Goal: Task Accomplishment & Management: Manage account settings

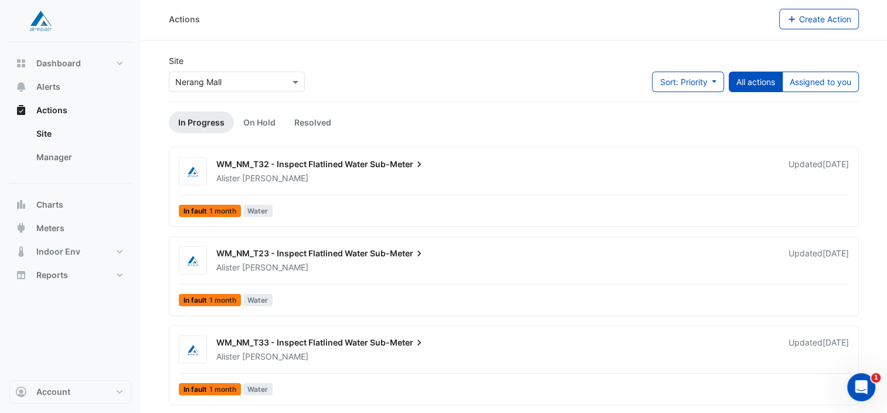
scroll to position [1, 0]
click at [298, 87] on span at bounding box center [297, 82] width 15 height 12
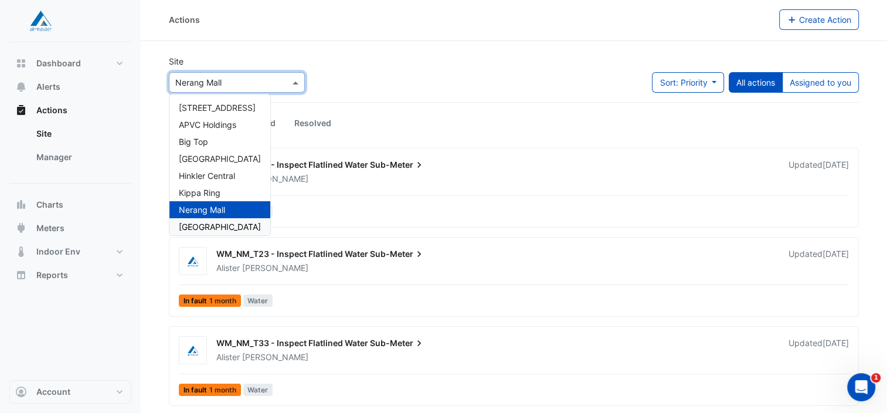
scroll to position [174, 0]
click at [218, 224] on span "[GEOGRAPHIC_DATA]" at bounding box center [220, 227] width 82 height 10
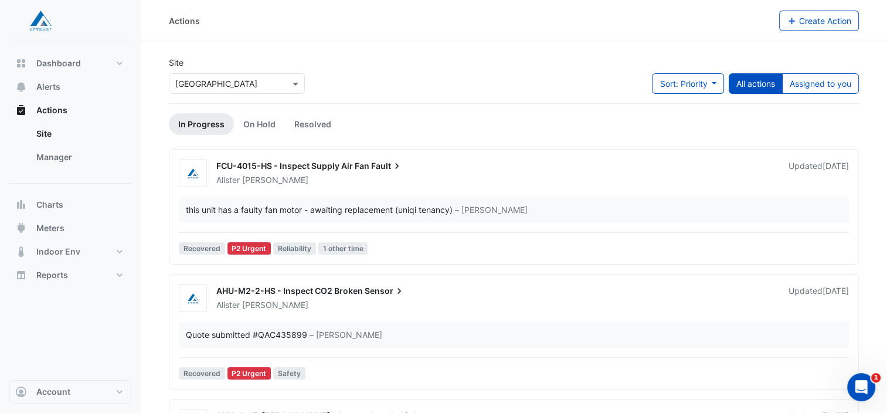
click at [429, 174] on div "[PERSON_NAME]" at bounding box center [495, 180] width 560 height 12
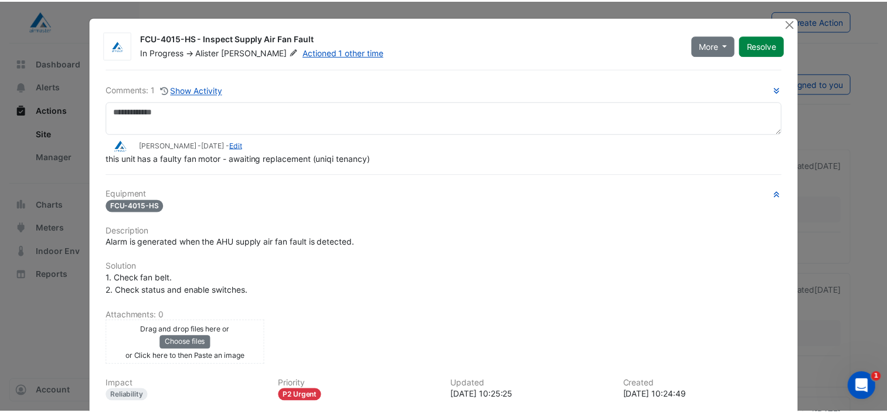
scroll to position [1, 0]
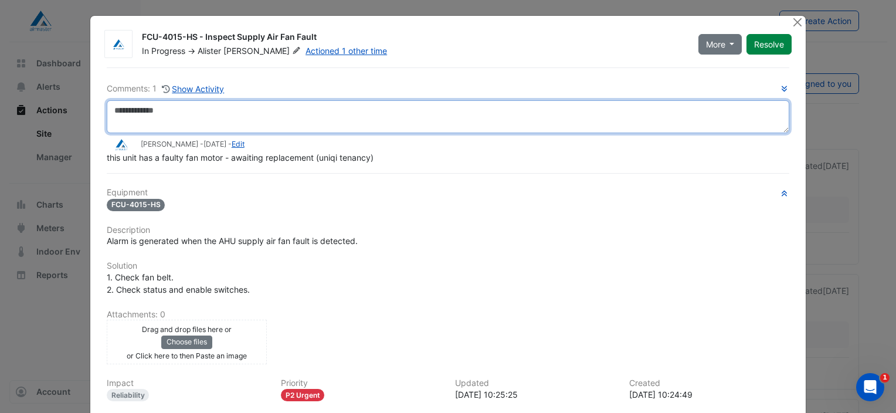
click at [175, 108] on textarea at bounding box center [448, 116] width 682 height 33
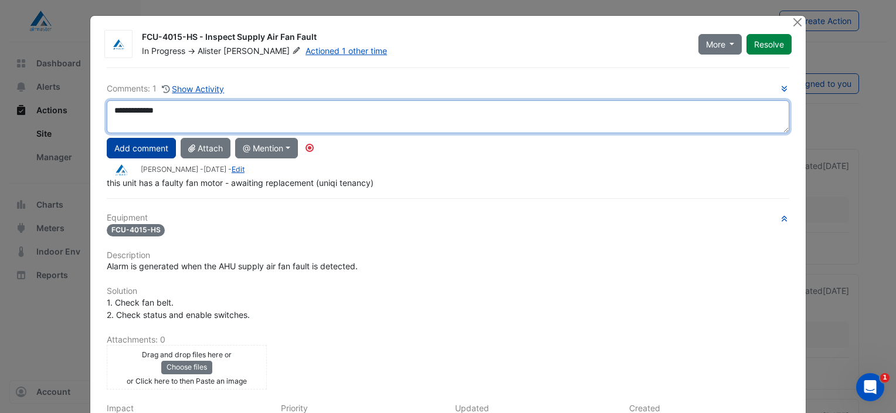
type textarea "**********"
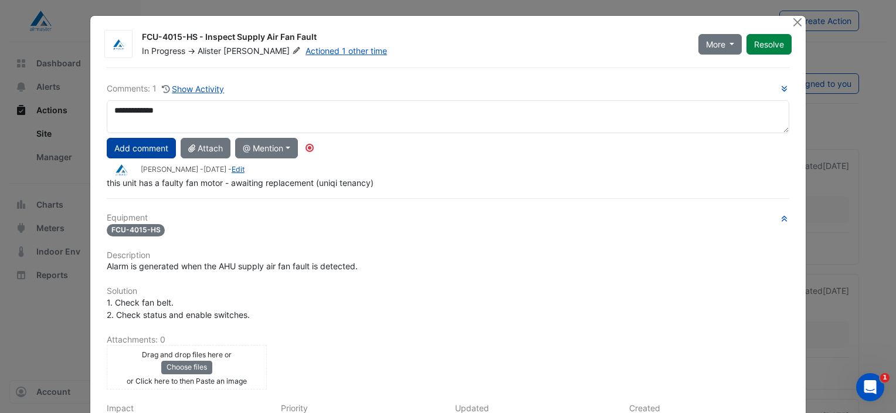
click at [136, 144] on button "Add comment" at bounding box center [141, 148] width 69 height 21
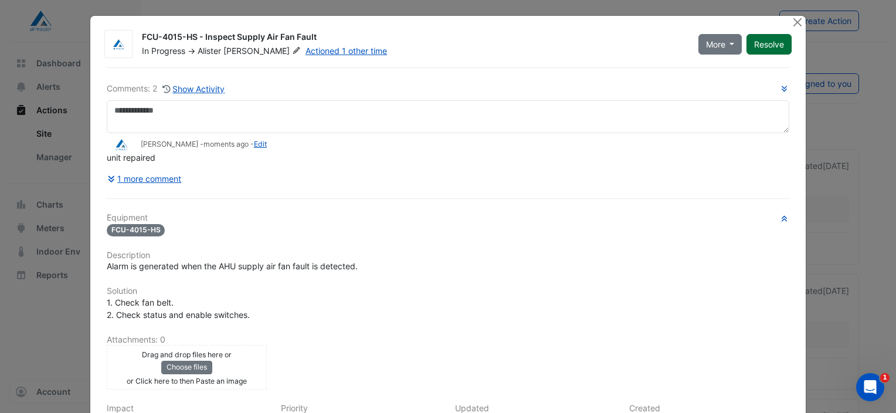
click at [760, 44] on button "Resolve" at bounding box center [768, 44] width 45 height 21
click at [793, 28] on button "Close" at bounding box center [797, 22] width 12 height 12
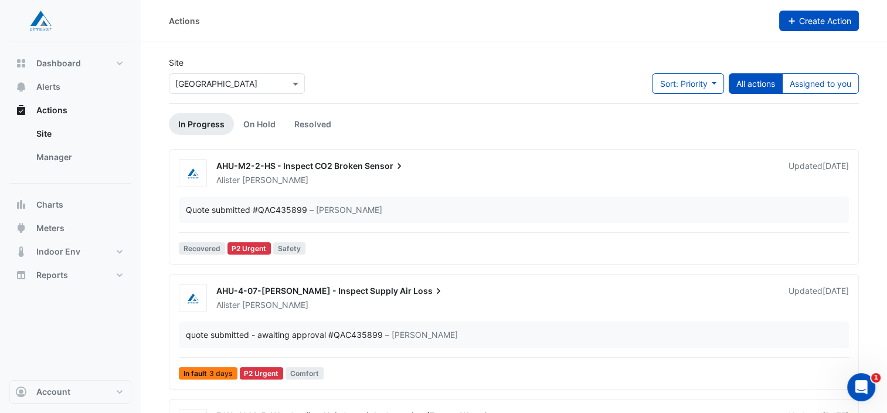
click at [807, 19] on span "Create Action" at bounding box center [825, 21] width 52 height 10
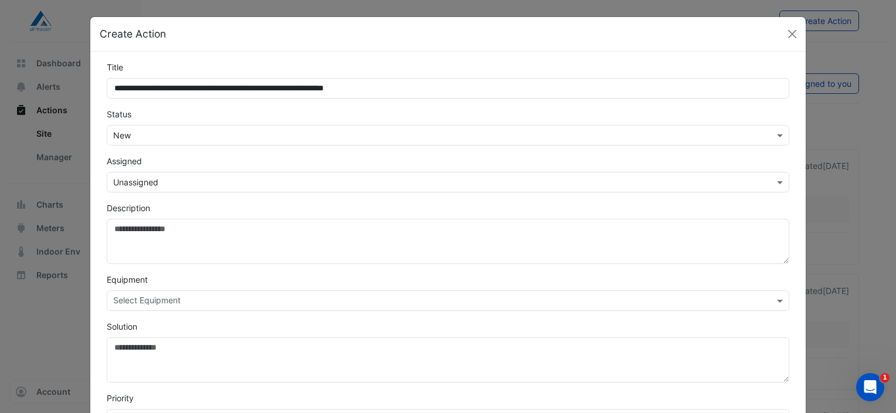
scroll to position [222, 0]
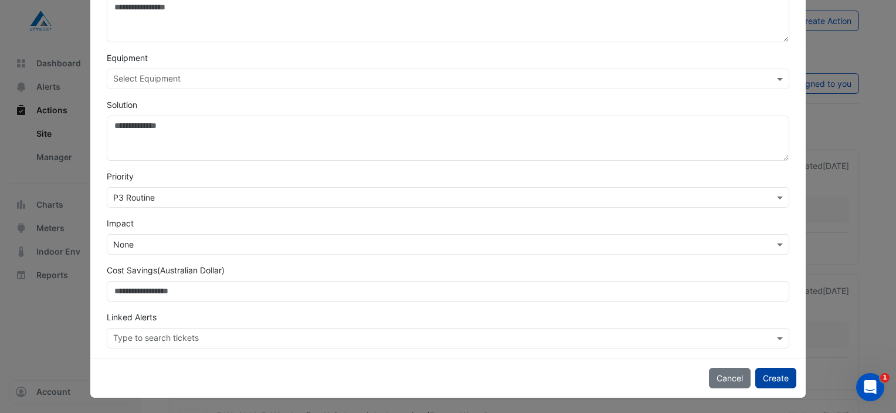
type input "**********"
click at [774, 372] on button "Create" at bounding box center [775, 378] width 41 height 21
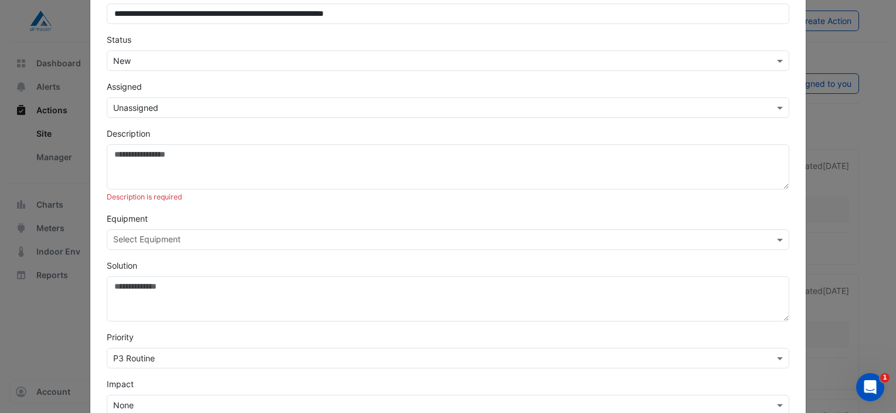
scroll to position [74, 0]
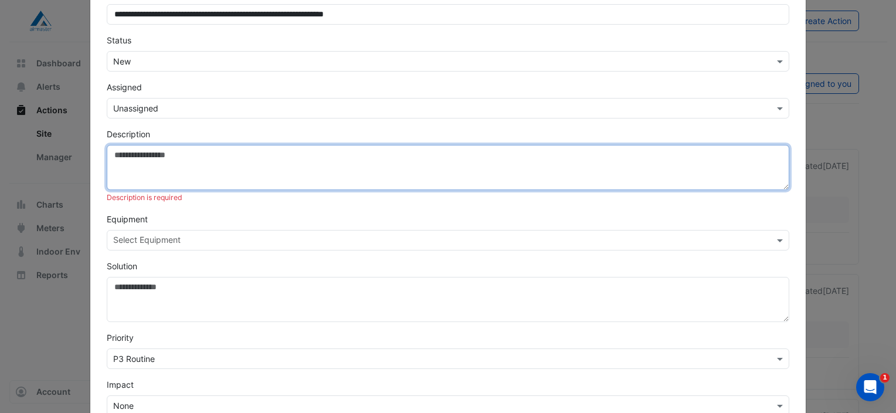
click at [150, 161] on textarea "Description" at bounding box center [448, 167] width 682 height 45
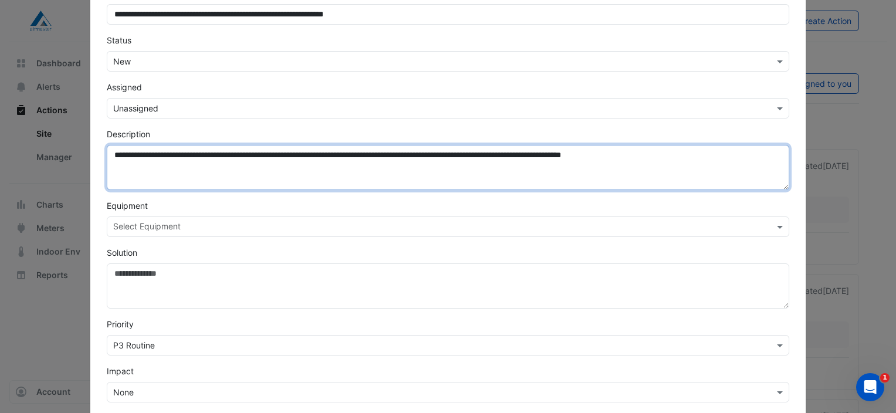
click at [661, 155] on textarea "**********" at bounding box center [448, 167] width 682 height 45
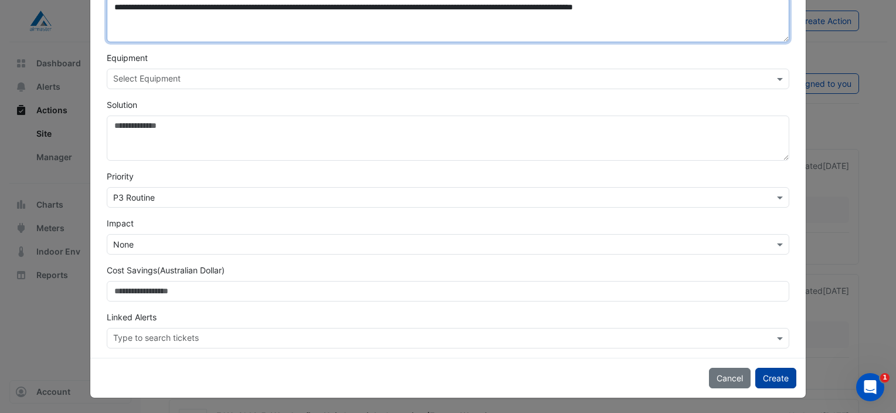
type textarea "**********"
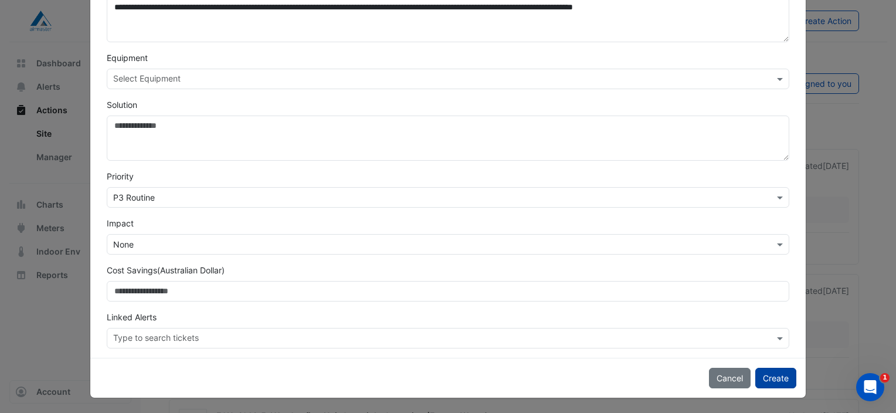
click at [774, 381] on button "Create" at bounding box center [775, 378] width 41 height 21
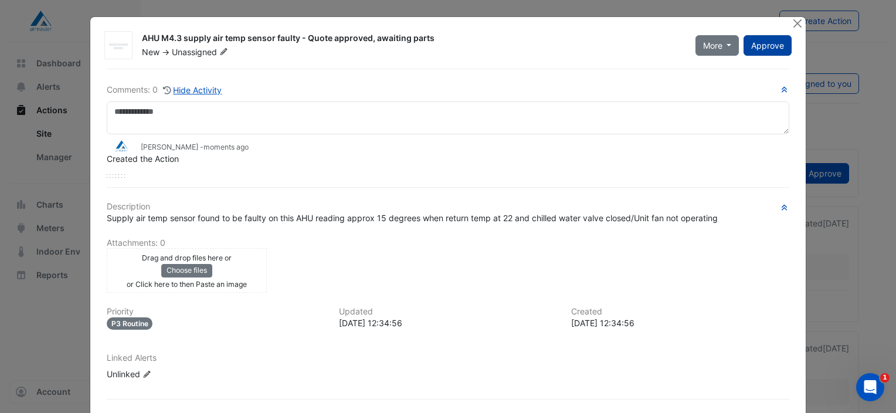
click at [770, 43] on span "Approve" at bounding box center [767, 45] width 33 height 10
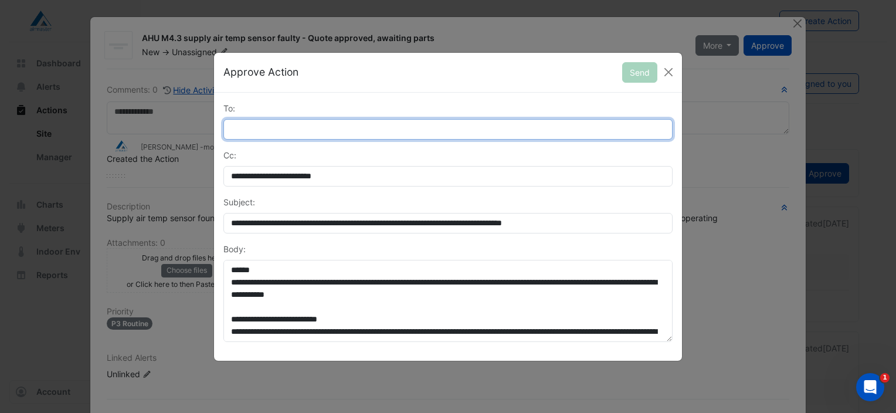
click at [288, 130] on input "To:" at bounding box center [447, 129] width 449 height 21
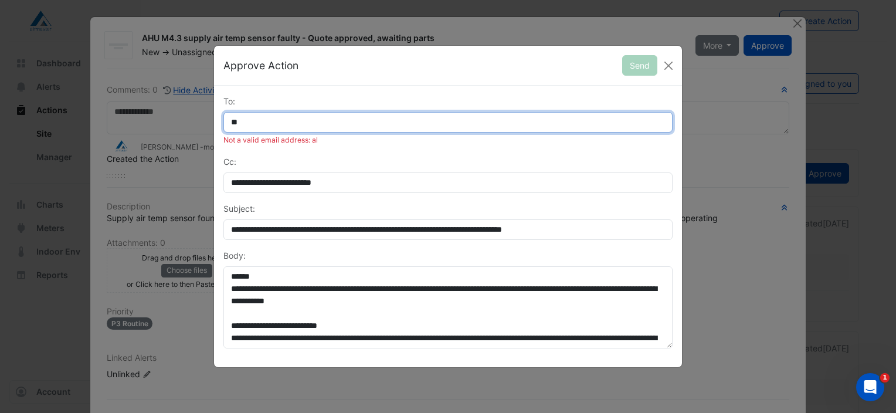
type input "*"
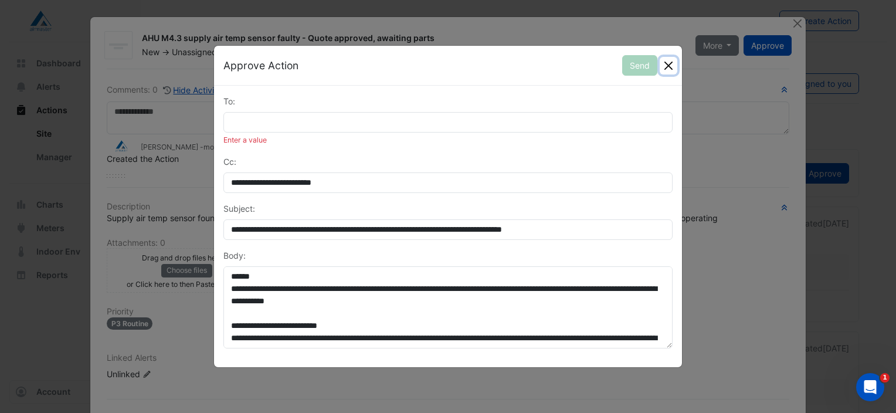
click at [667, 64] on button "Close" at bounding box center [669, 66] width 18 height 18
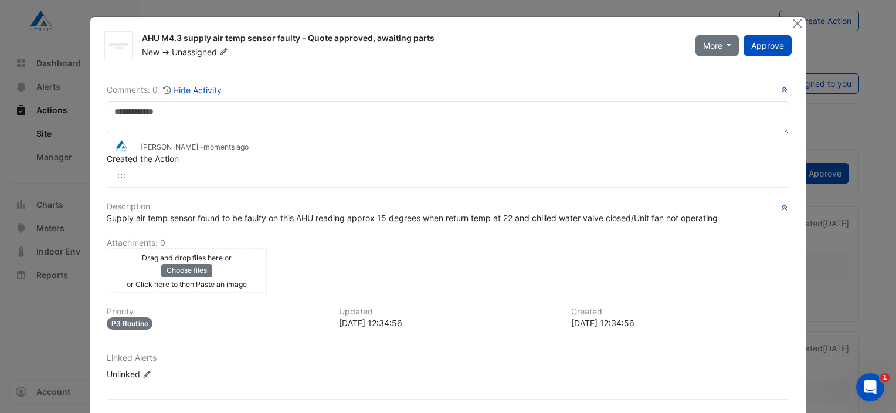
click at [219, 52] on icon at bounding box center [223, 51] width 9 height 7
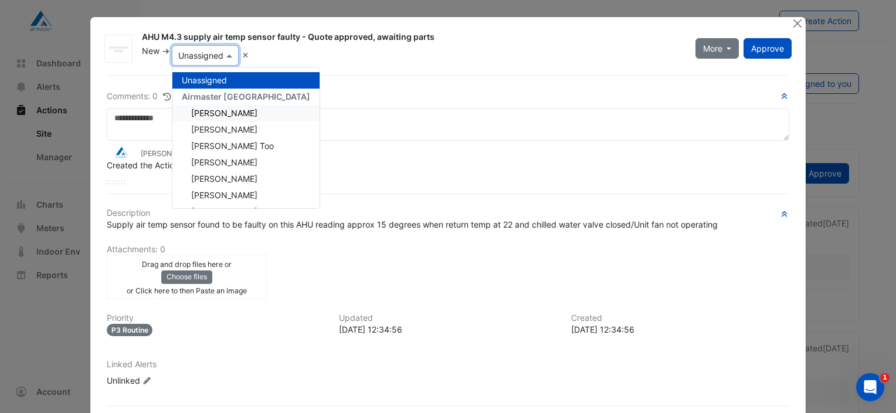
click at [209, 110] on span "[PERSON_NAME]" at bounding box center [224, 113] width 66 height 10
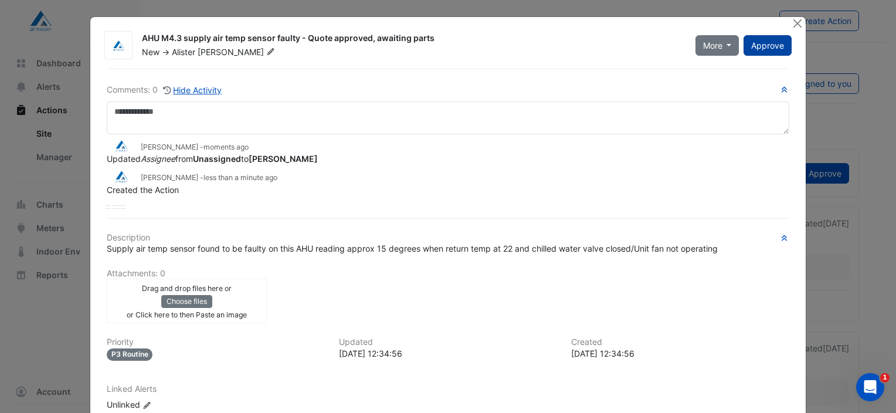
click at [766, 45] on span "Approve" at bounding box center [767, 45] width 33 height 10
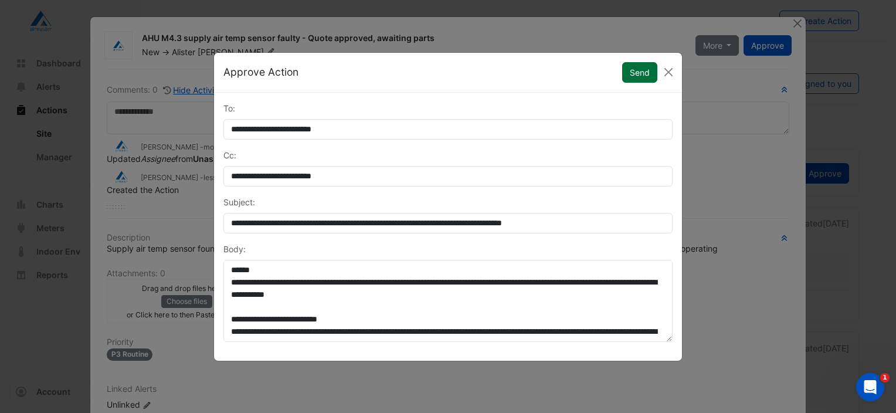
click at [634, 72] on button "Send" at bounding box center [639, 72] width 35 height 21
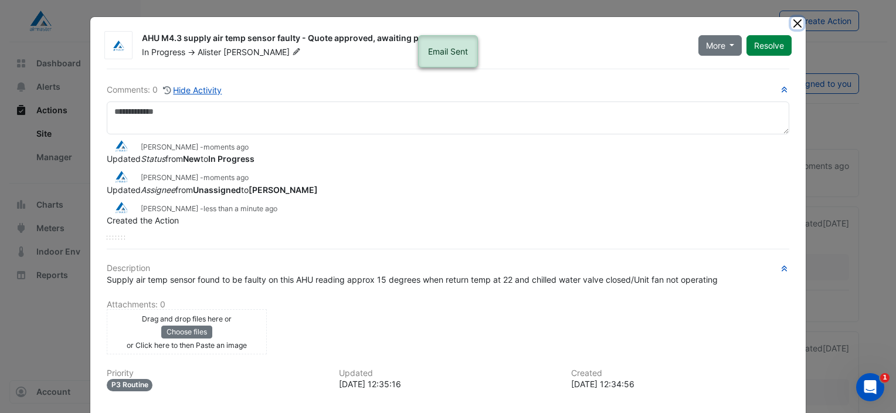
click at [791, 21] on button "Close" at bounding box center [797, 23] width 12 height 12
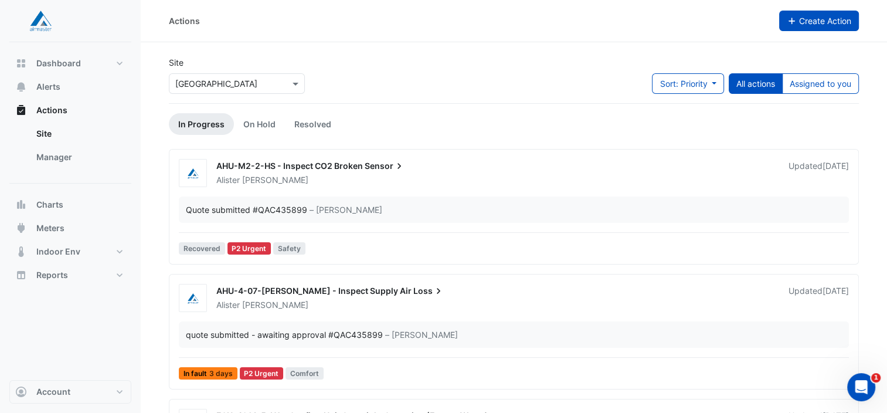
click at [827, 16] on span "Create Action" at bounding box center [825, 21] width 52 height 10
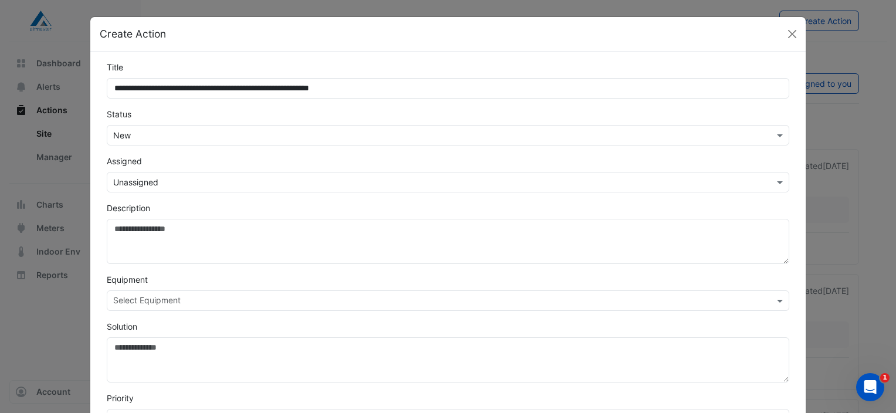
type input "**********"
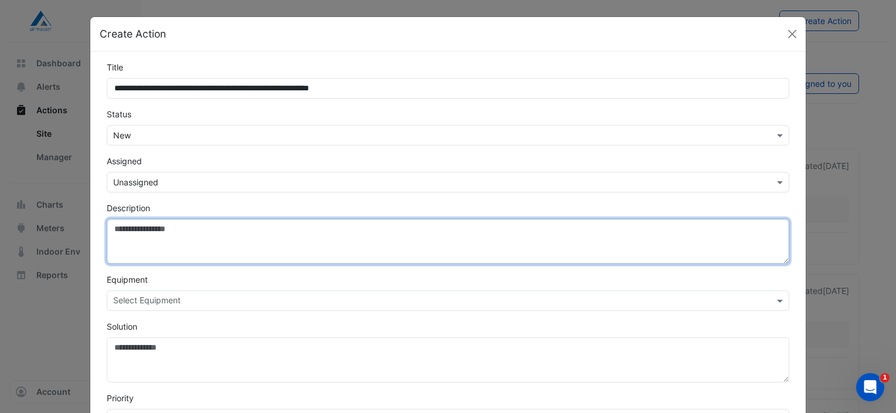
click at [132, 225] on textarea "Description" at bounding box center [448, 241] width 682 height 45
click at [358, 232] on textarea "**********" at bounding box center [448, 241] width 682 height 45
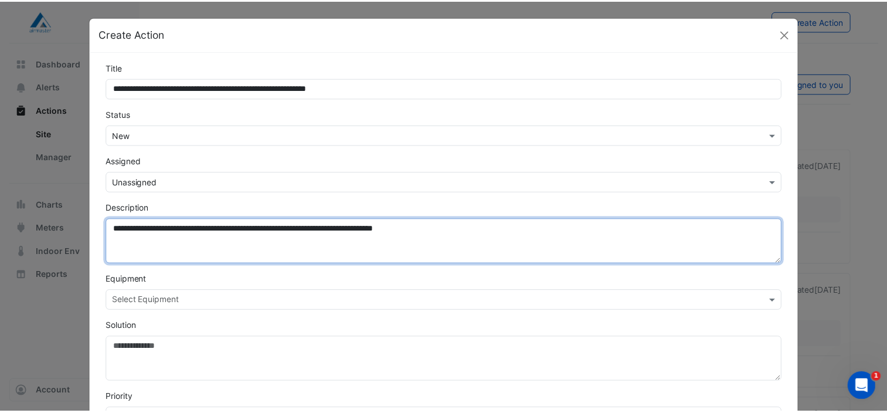
scroll to position [222, 0]
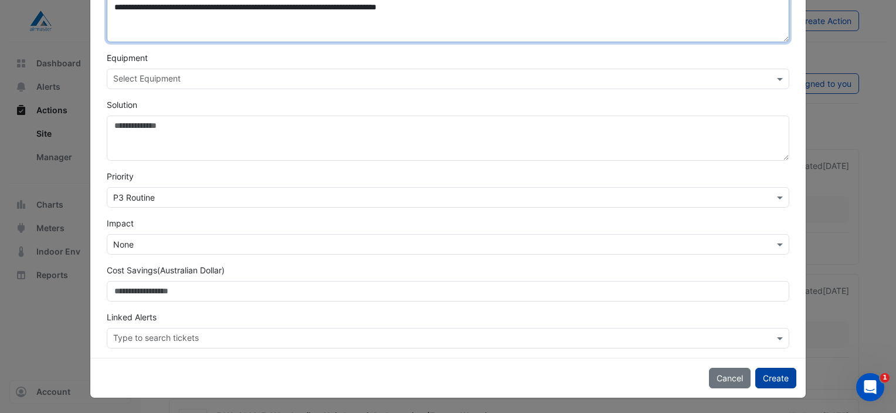
type textarea "**********"
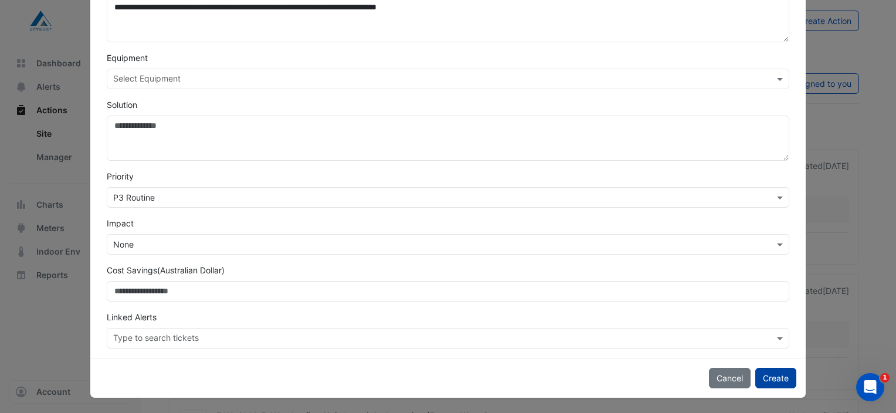
click at [773, 376] on button "Create" at bounding box center [775, 378] width 41 height 21
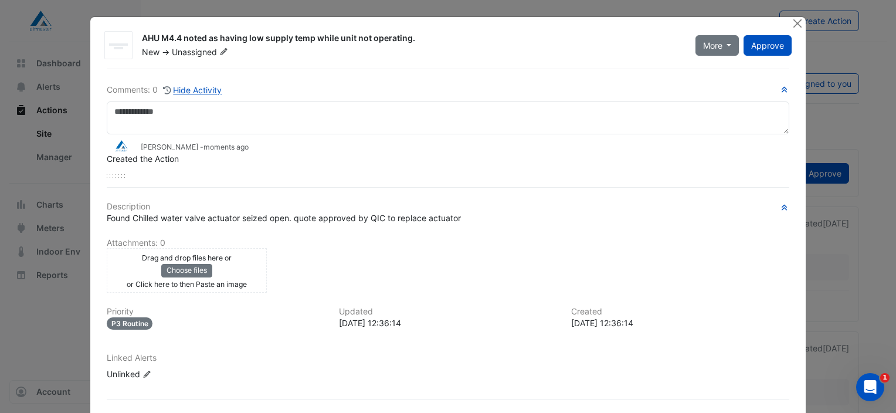
click at [212, 53] on span "Unassigned" at bounding box center [201, 52] width 59 height 12
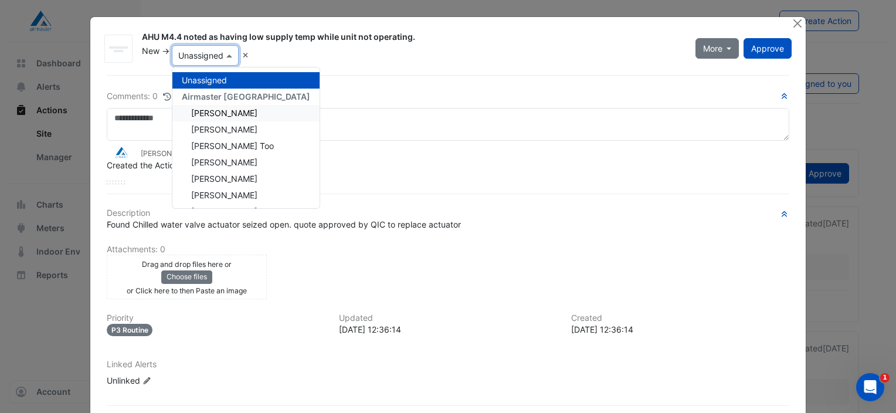
click at [205, 117] on span "[PERSON_NAME]" at bounding box center [224, 113] width 66 height 10
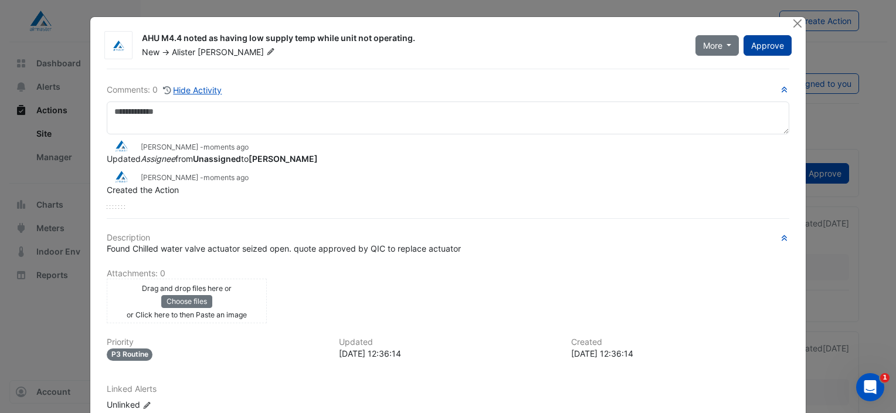
click at [755, 53] on button "Approve" at bounding box center [767, 45] width 48 height 21
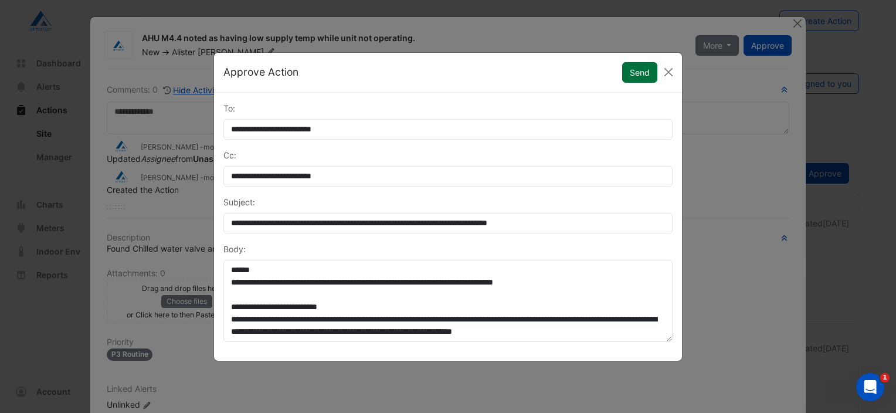
click at [648, 64] on button "Send" at bounding box center [639, 72] width 35 height 21
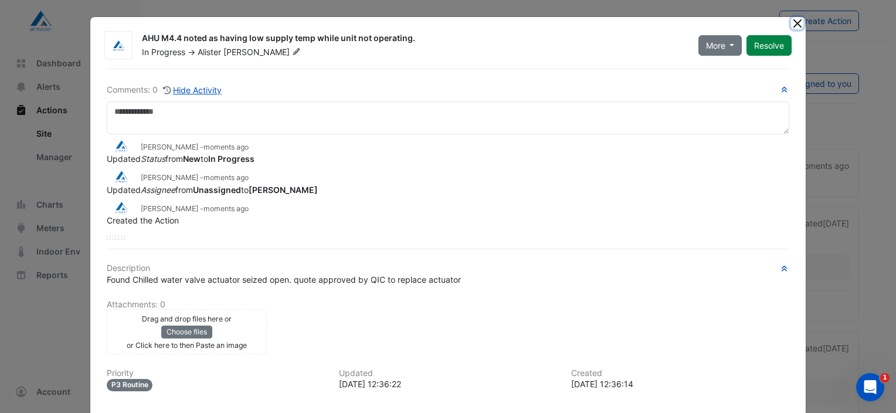
click at [794, 20] on button "Close" at bounding box center [797, 23] width 12 height 12
